Goal: Register for event/course

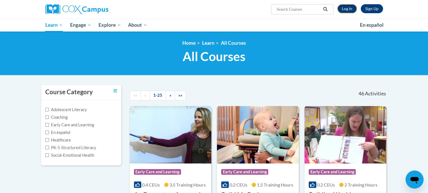
click at [352, 8] on link "Log In" at bounding box center [346, 8] width 19 height 9
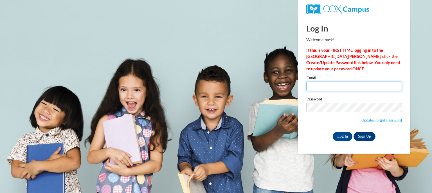
click at [334, 84] on input "Email" at bounding box center [354, 87] width 96 height 10
type input "popnpickles@gmail.com"
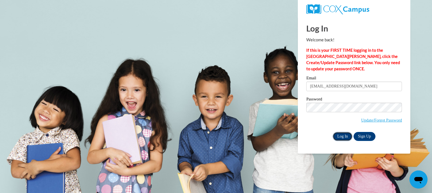
click at [338, 138] on input "Log In" at bounding box center [343, 136] width 20 height 9
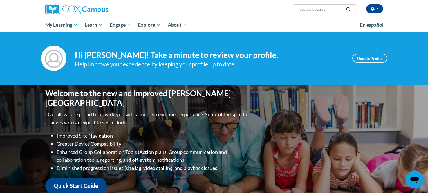
click at [328, 11] on input "Search..." at bounding box center [321, 9] width 45 height 7
paste input "Meaningful Read Alouds for Vocabulary Instruction and Oral Language"
type input "Meaningful Read Alouds for Vocabulary Instruction and Oral Language"
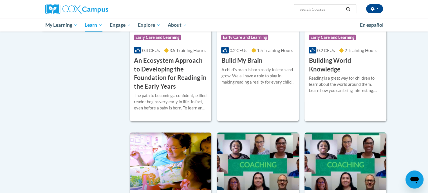
scroll to position [84, 0]
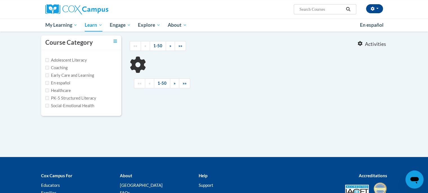
type input "Meaningful Read Alouds for Vocabulary Instruction and Oral Language"
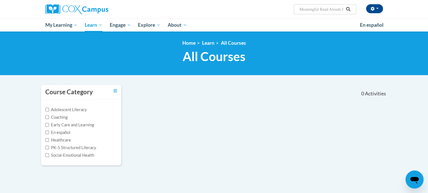
click at [334, 6] on input "Meaningful Read Alouds for Vocabulary Instruction and Oral Language" at bounding box center [321, 9] width 45 height 7
click at [320, 6] on input "Meaningful Read Alouds for Vocabulary Instruction and Oral Language" at bounding box center [321, 9] width 45 height 7
click at [330, 8] on input "Meaningful Read Alouds for Vocabulary Instruction and Oral Language" at bounding box center [321, 9] width 45 height 7
click at [321, 8] on input "Meaningful Read Alouds for Vocabulary Instruction and Oral Language" at bounding box center [321, 9] width 45 height 7
type input "Read Alouds for Vocabulary Instruction and Oral Language"
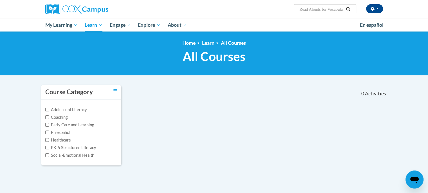
click at [342, 10] on input "Read Alouds for Vocabulary Instruction and Oral Language" at bounding box center [321, 9] width 45 height 7
drag, startPoint x: 343, startPoint y: 10, endPoint x: 283, endPoint y: 10, distance: 60.2
click at [283, 10] on div "Secoya Gossman (America/Indianapolis UTC-04:00) My Profile Inbox My Transcripts…" at bounding box center [271, 7] width 231 height 14
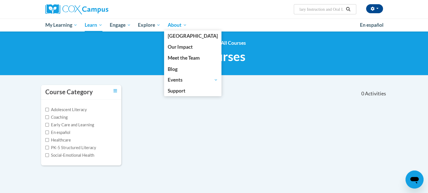
drag, startPoint x: 342, startPoint y: 10, endPoint x: 166, endPoint y: 22, distance: 176.0
click at [165, 24] on div "Secoya Gossman (America/Indianapolis UTC-04:00) My Profile Inbox My Transcripts…" at bounding box center [214, 16] width 428 height 32
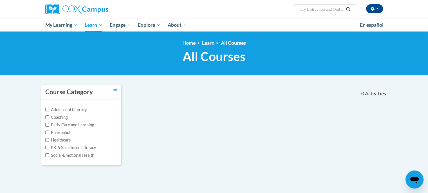
type input "al Language"
drag, startPoint x: 330, startPoint y: 8, endPoint x: 156, endPoint y: 15, distance: 174.0
click at [157, 15] on div "Secoya Gossman (America/Indianapolis UTC-04:00) My Profile Inbox My Transcripts…" at bounding box center [214, 9] width 355 height 19
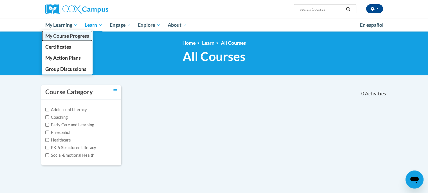
click at [55, 31] on link "My Course Progress" at bounding box center [67, 35] width 51 height 11
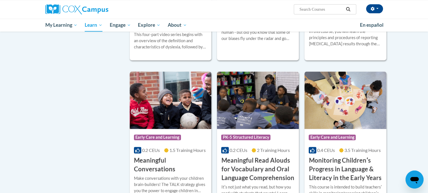
scroll to position [816, 0]
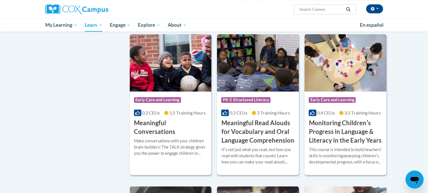
click at [266, 129] on h3 "Meaningful Read Alouds for Vocabulary and Oral Language Comprehension" at bounding box center [257, 132] width 73 height 26
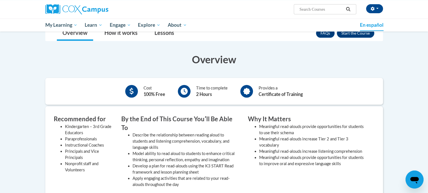
scroll to position [113, 0]
click at [344, 33] on button "Enroll" at bounding box center [355, 32] width 37 height 9
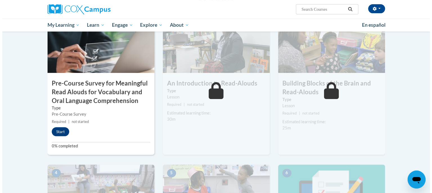
scroll to position [141, 0]
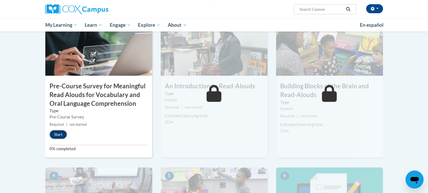
click at [56, 132] on button "Start" at bounding box center [58, 134] width 17 height 9
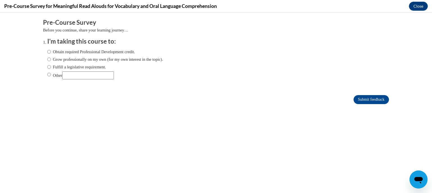
scroll to position [0, 0]
click at [73, 53] on label "Obtain required Professional Development credit." at bounding box center [91, 52] width 88 height 6
click at [51, 53] on input "Obtain required Professional Development credit." at bounding box center [49, 52] width 4 height 6
radio input "true"
click at [356, 103] on input "Submit feedback" at bounding box center [371, 99] width 35 height 9
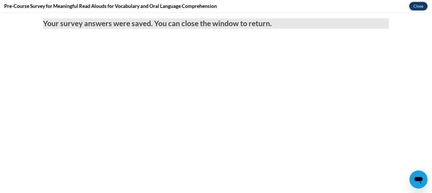
click at [423, 6] on button "Close" at bounding box center [418, 6] width 19 height 9
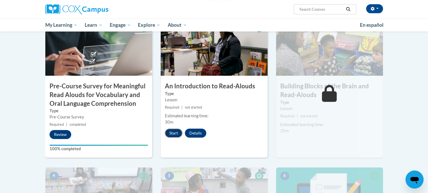
click at [174, 131] on button "Start" at bounding box center [173, 133] width 17 height 9
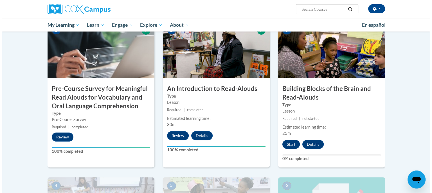
scroll to position [169, 0]
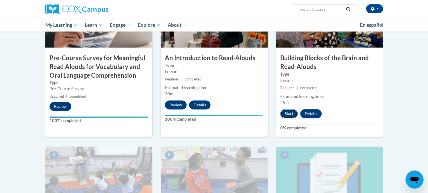
click at [286, 116] on button "Start" at bounding box center [288, 113] width 17 height 9
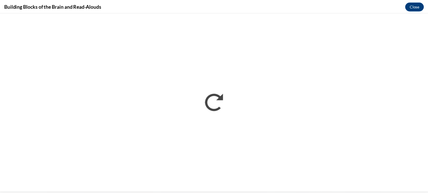
scroll to position [0, 0]
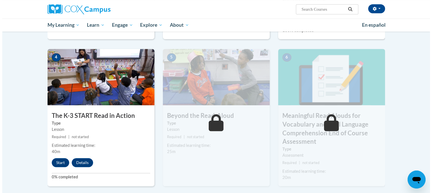
scroll to position [310, 0]
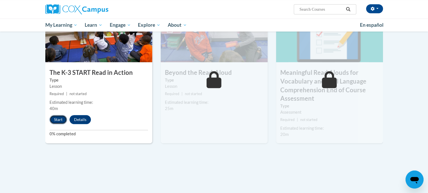
click at [54, 120] on button "Start" at bounding box center [58, 119] width 17 height 9
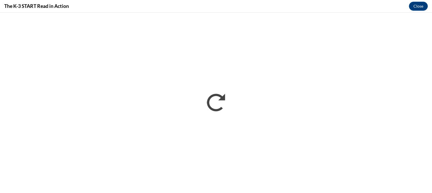
scroll to position [0, 0]
